Goal: Task Accomplishment & Management: Complete application form

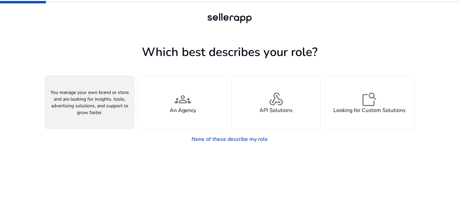
click at [89, 101] on span "person" at bounding box center [90, 99] width 16 height 16
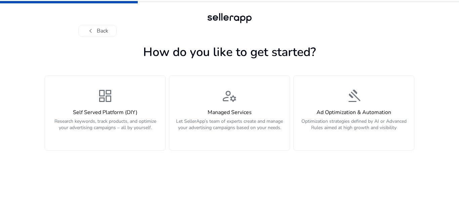
click at [89, 101] on div "dashboard Self Served Platform (DIY) Research keywords, track products, and opt…" at bounding box center [105, 113] width 112 height 50
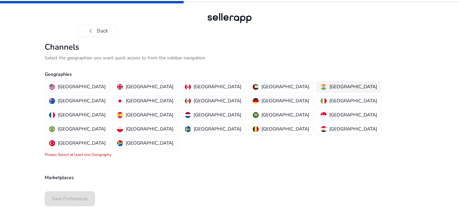
click at [321, 87] on div "[GEOGRAPHIC_DATA]" at bounding box center [349, 86] width 56 height 7
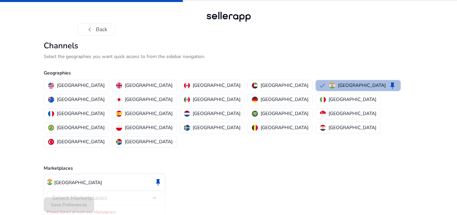
scroll to position [2, 0]
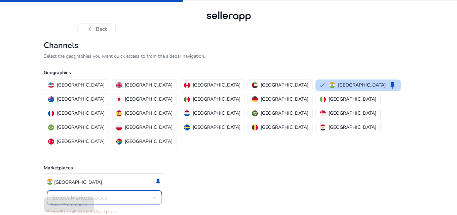
click at [94, 194] on div "Select Marketplaces" at bounding box center [104, 198] width 105 height 8
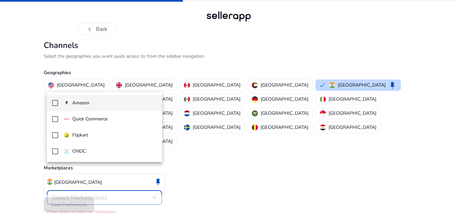
click at [55, 105] on mat-pseudo-checkbox at bounding box center [55, 103] width 6 height 6
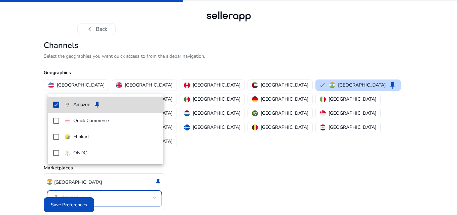
scroll to position [0, 0]
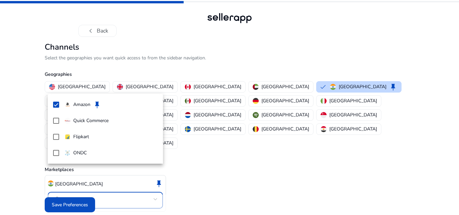
click at [78, 196] on div at bounding box center [229, 107] width 459 height 215
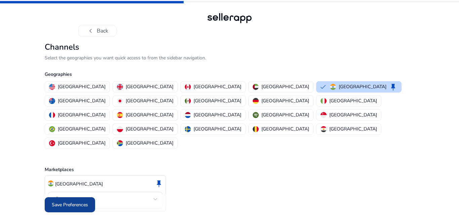
click at [72, 202] on span "Save Preferences" at bounding box center [70, 205] width 36 height 7
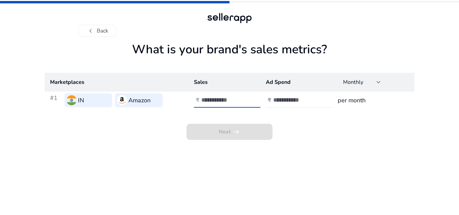
click at [223, 102] on input "number" at bounding box center [223, 99] width 45 height 7
type input "********"
click at [306, 101] on input "number" at bounding box center [295, 99] width 45 height 7
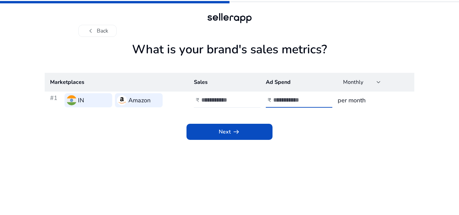
type input "*******"
click at [338, 100] on h3 "per month" at bounding box center [373, 100] width 71 height 9
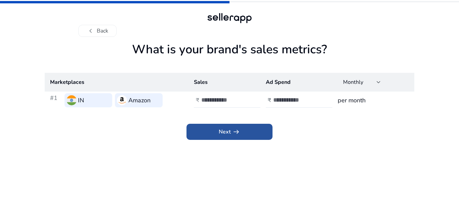
click at [255, 130] on span at bounding box center [230, 132] width 86 height 16
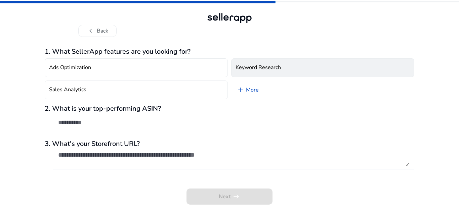
click at [255, 68] on h4 "Keyword Research" at bounding box center [258, 68] width 45 height 6
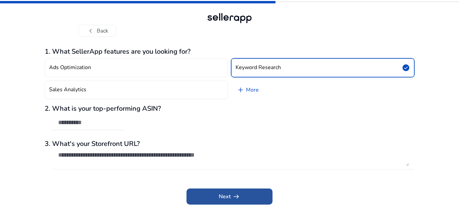
click at [240, 196] on span at bounding box center [230, 197] width 86 height 16
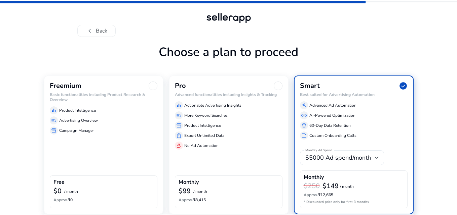
scroll to position [29, 0]
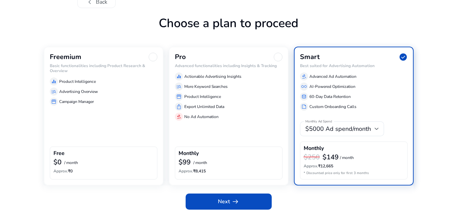
click at [122, 82] on div "equalizer Product Intelligence" at bounding box center [104, 82] width 108 height 8
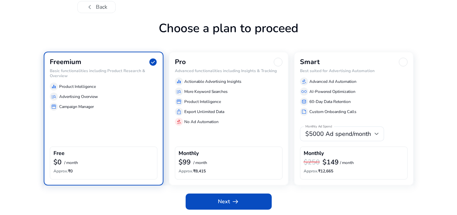
scroll to position [24, 0]
